Goal: Participate in discussion: Engage in conversation with other users on a specific topic

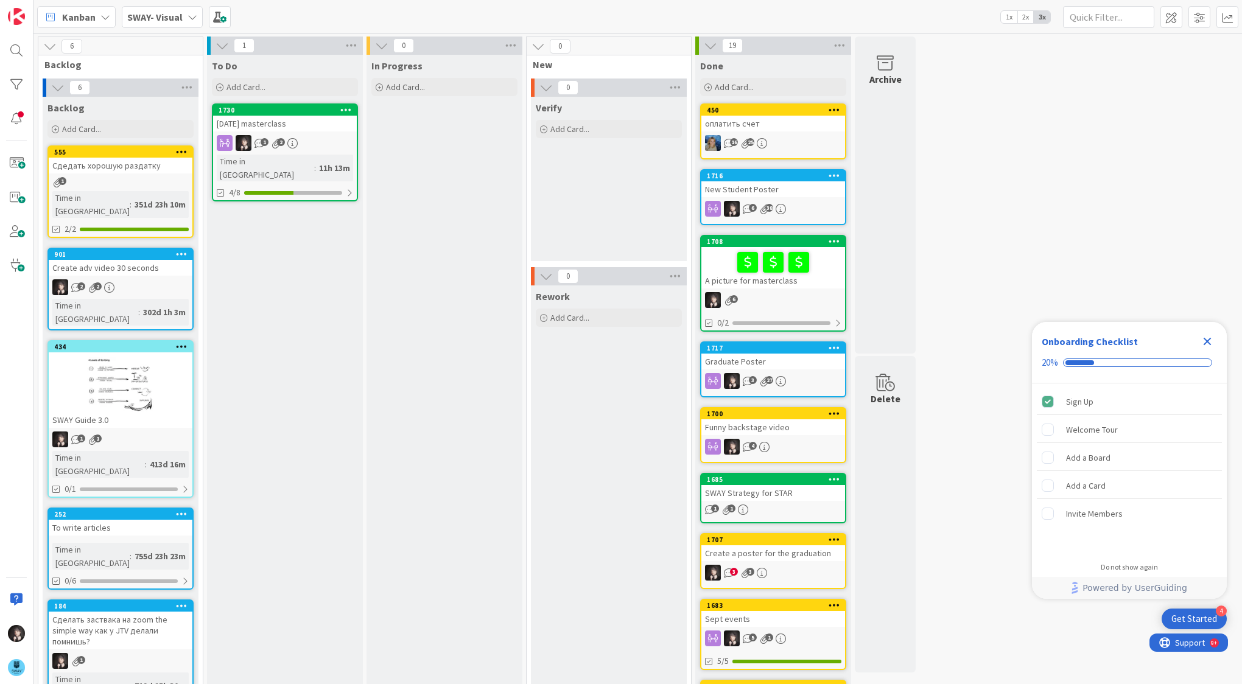
click at [262, 122] on div "[DATE] masterclass" at bounding box center [285, 124] width 144 height 16
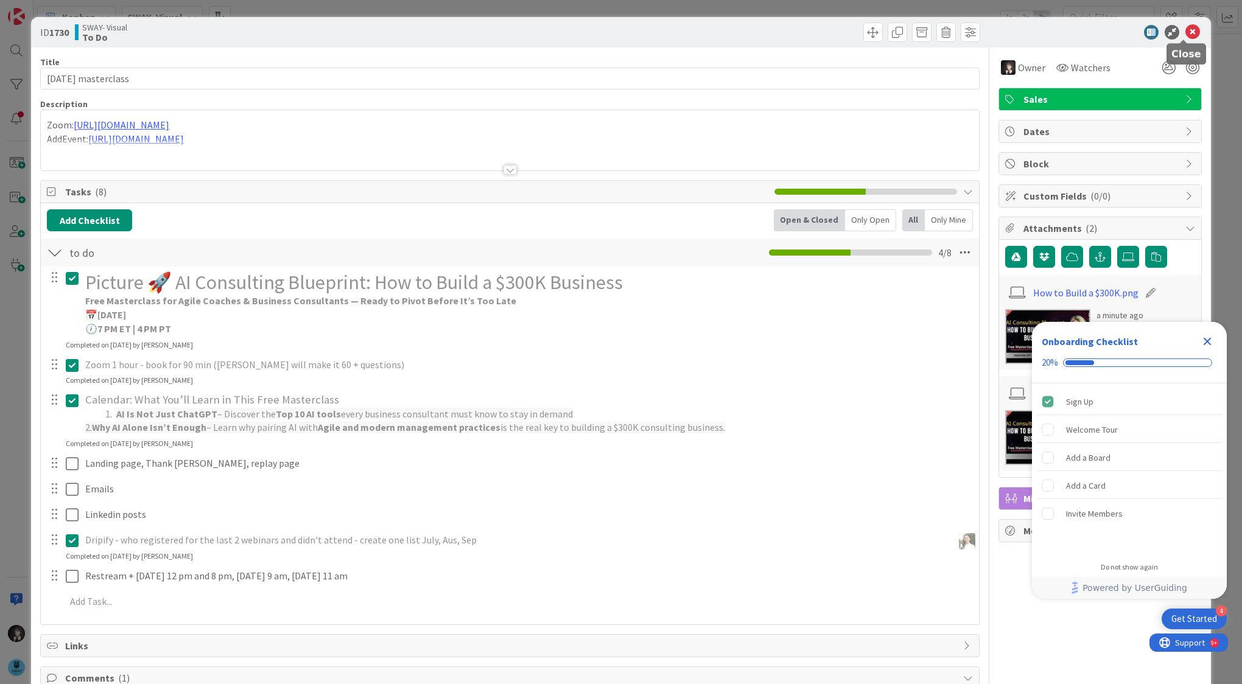
click at [1190, 29] on icon at bounding box center [1192, 32] width 15 height 15
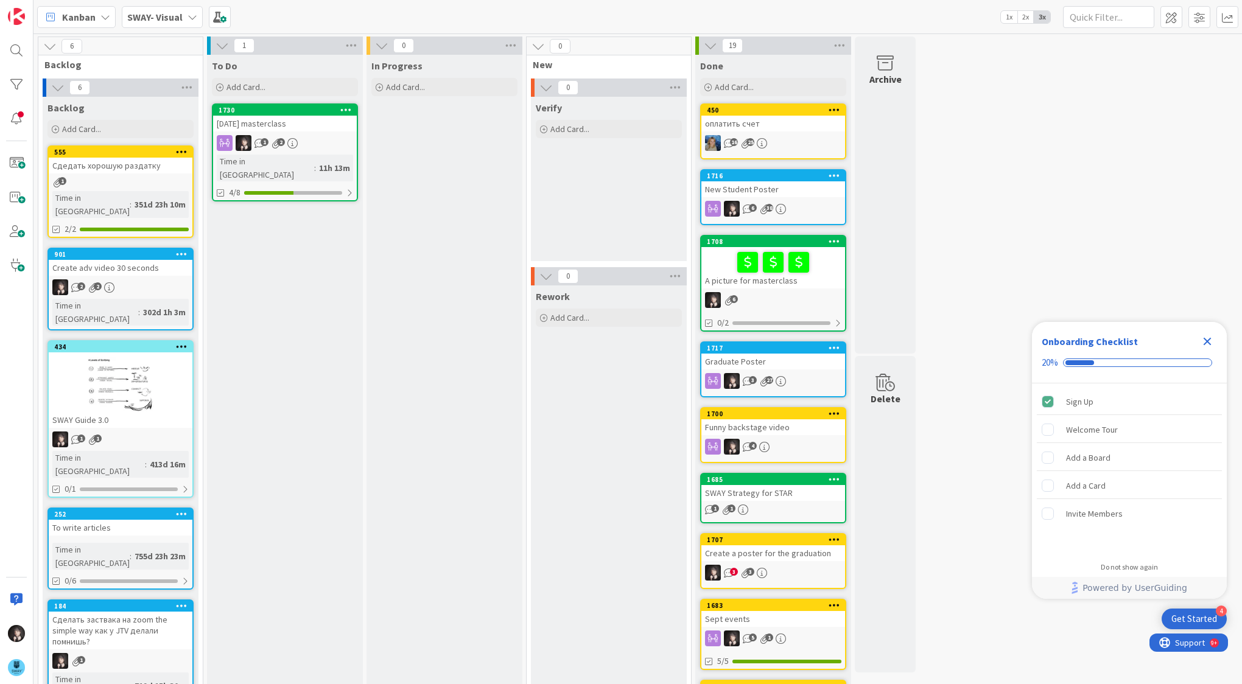
click at [298, 126] on div "[DATE] masterclass" at bounding box center [285, 124] width 144 height 16
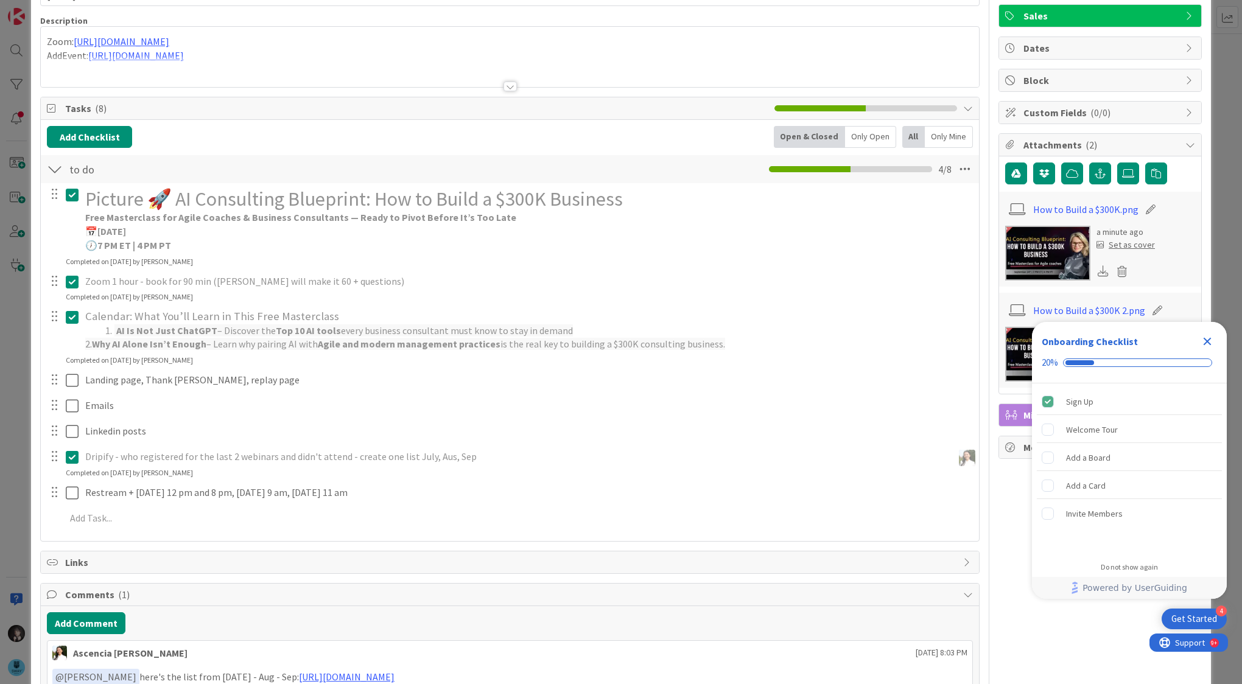
scroll to position [174, 0]
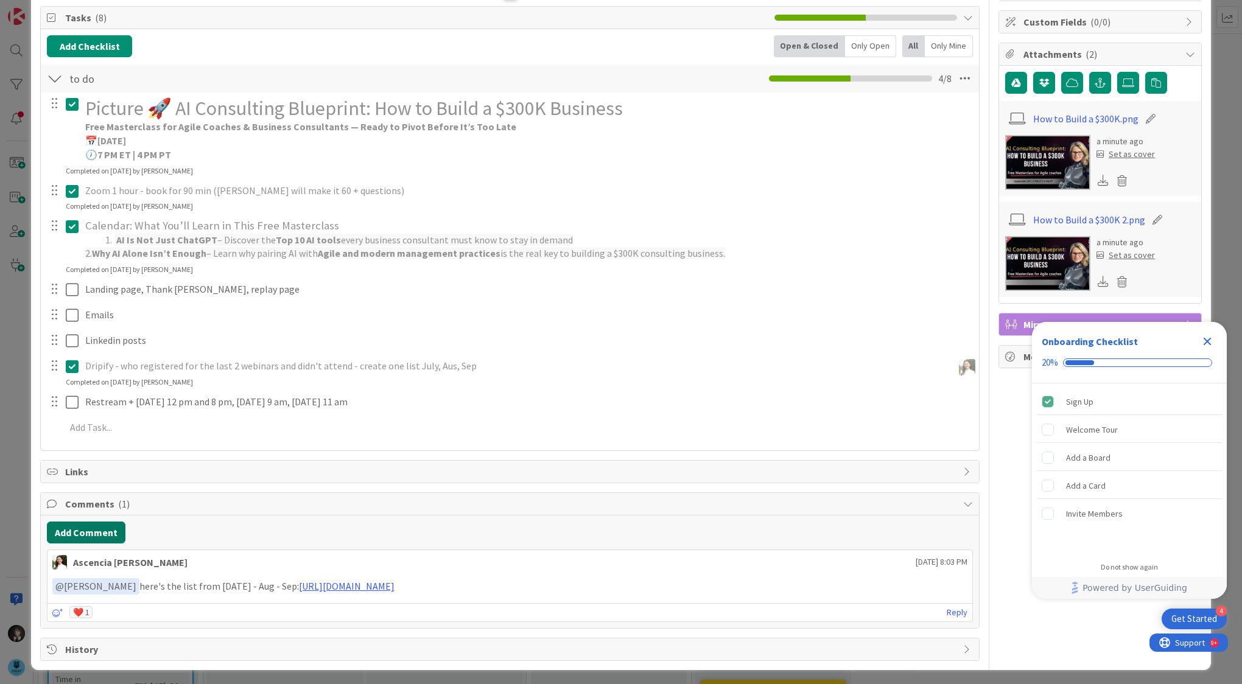
click at [93, 528] on button "Add Comment" at bounding box center [86, 533] width 79 height 22
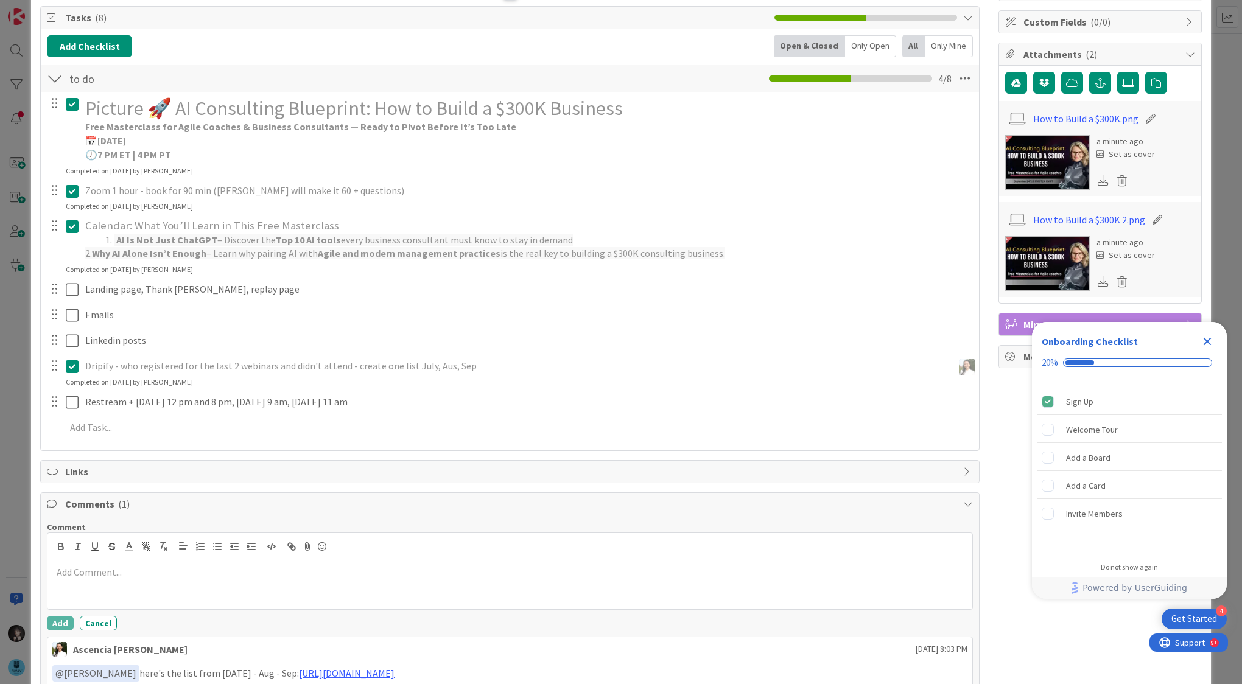
click at [86, 575] on p at bounding box center [509, 573] width 915 height 14
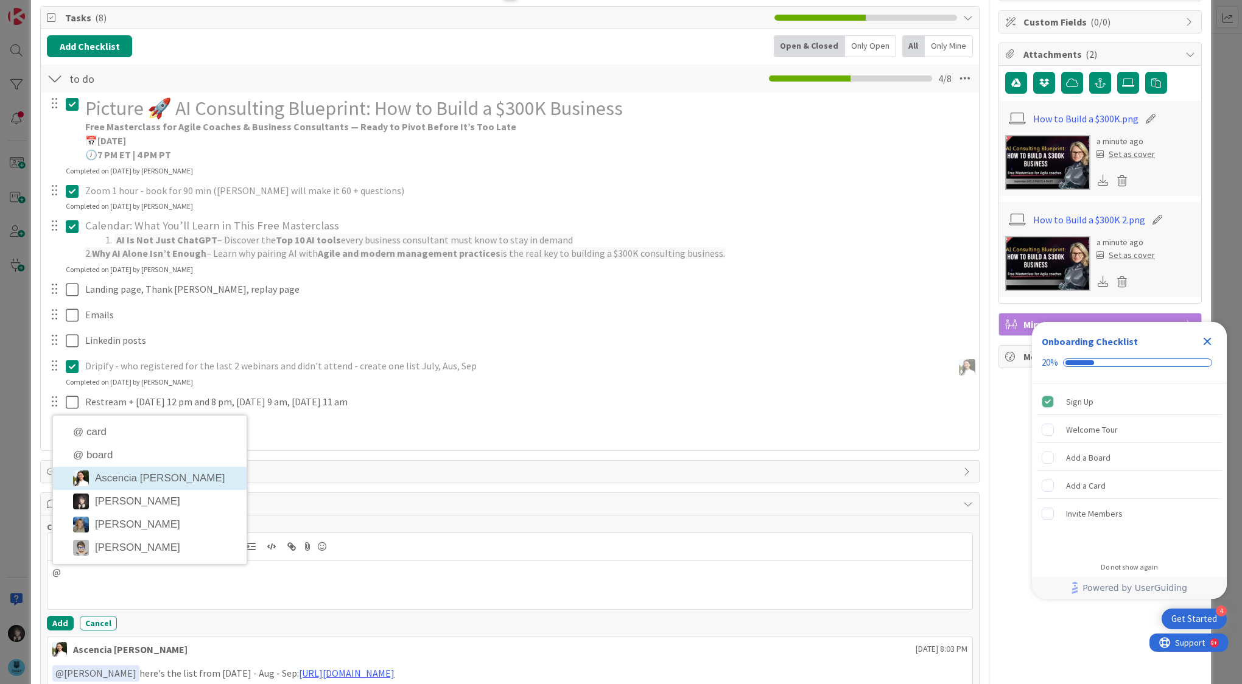
click at [113, 481] on li "Ascencia [PERSON_NAME]" at bounding box center [150, 478] width 194 height 23
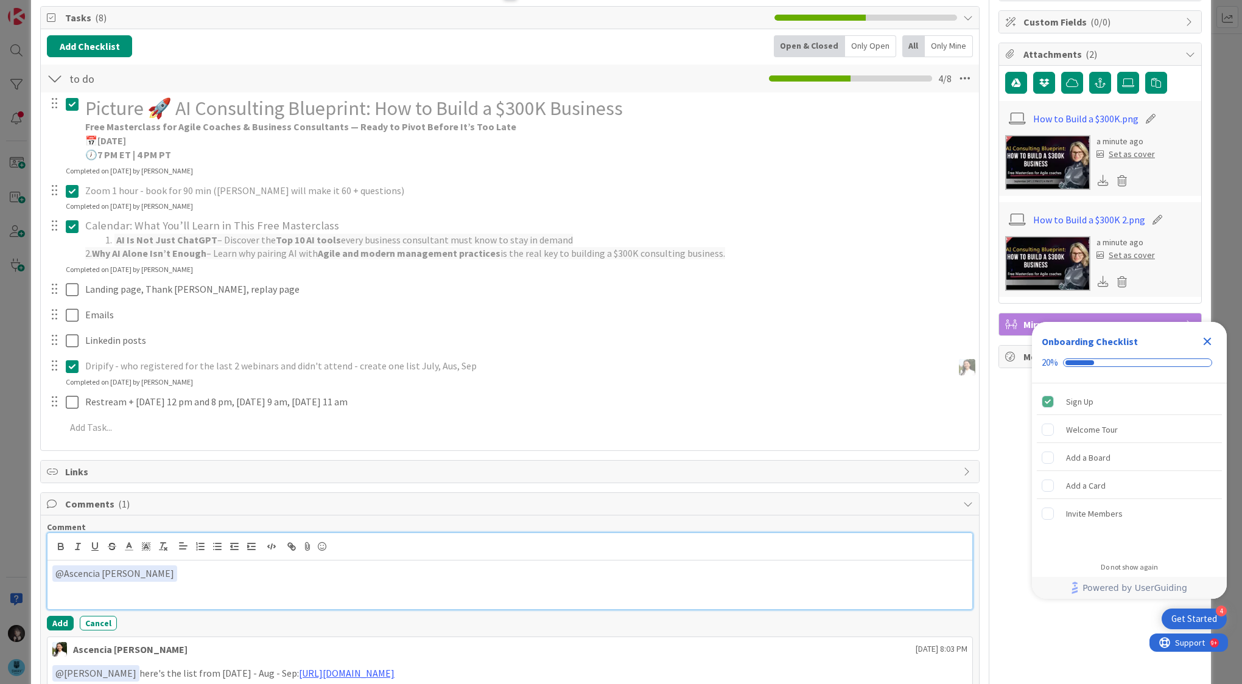
click at [170, 576] on p "﻿ @ Ascencia [PERSON_NAME] ﻿" at bounding box center [509, 574] width 915 height 16
drag, startPoint x: 181, startPoint y: 570, endPoint x: 160, endPoint y: 573, distance: 22.1
click at [160, 573] on p "﻿ @ Ascencia [PERSON_NAME] ﻿ Done!" at bounding box center [509, 574] width 915 height 16
copy p "Done!"
click at [308, 589] on div "﻿ @ Ascencia [PERSON_NAME] ﻿ Done!" at bounding box center [509, 585] width 925 height 49
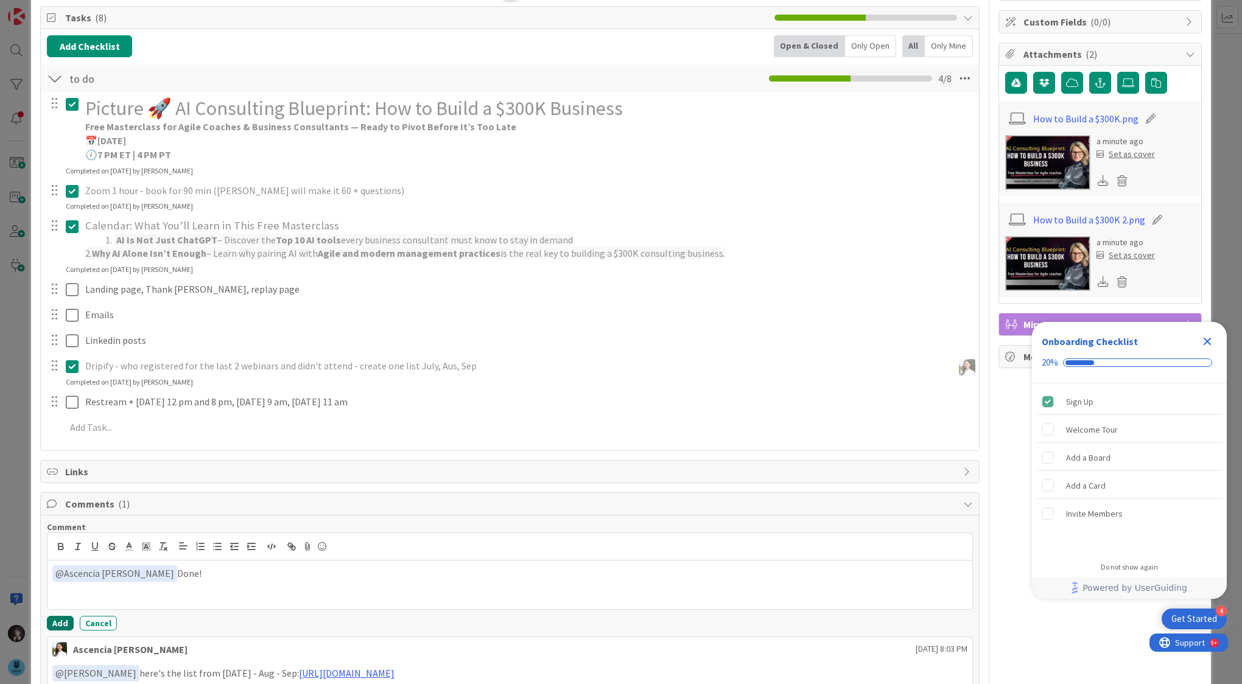
drag, startPoint x: 57, startPoint y: 620, endPoint x: 69, endPoint y: 606, distance: 19.4
click at [56, 620] on button "Add" at bounding box center [60, 623] width 27 height 15
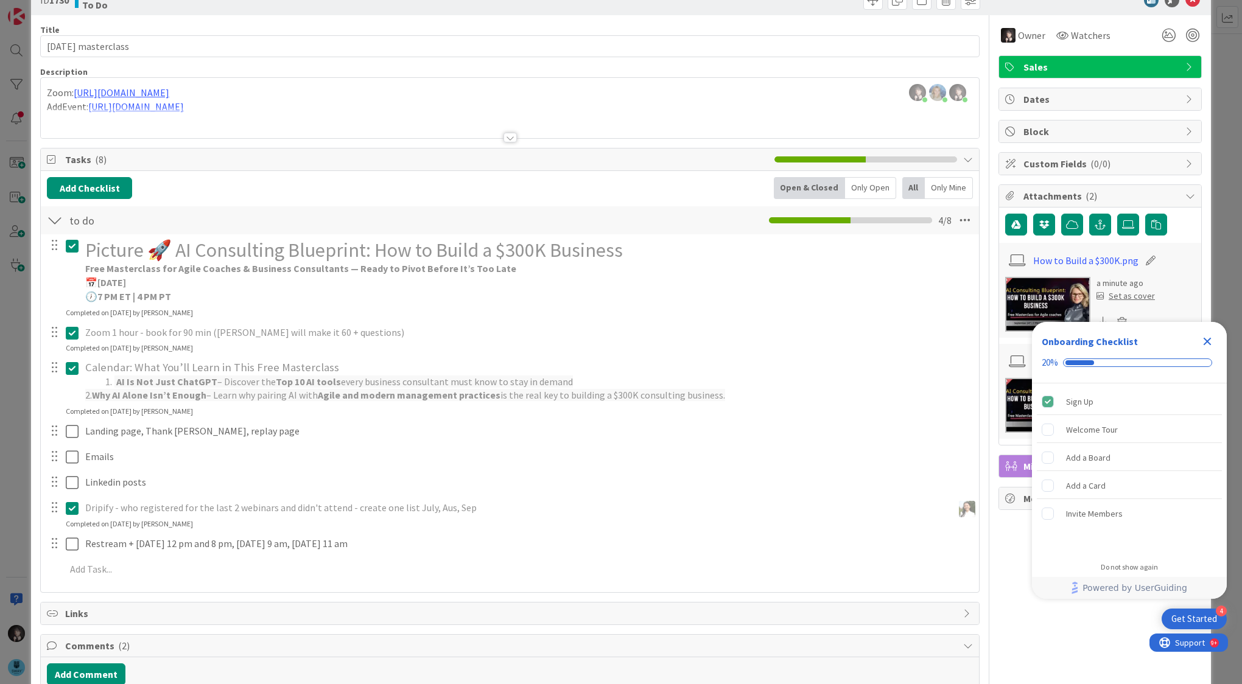
scroll to position [0, 0]
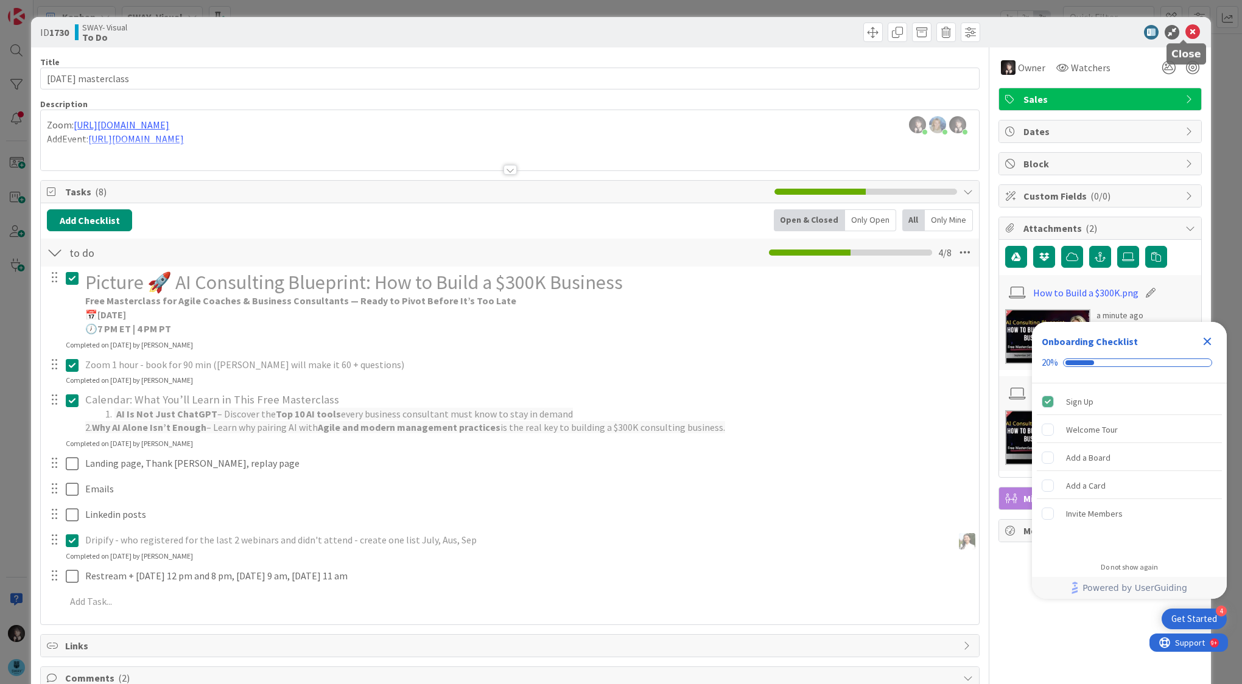
click at [1185, 33] on icon at bounding box center [1192, 32] width 15 height 15
